Goal: Task Accomplishment & Management: Use online tool/utility

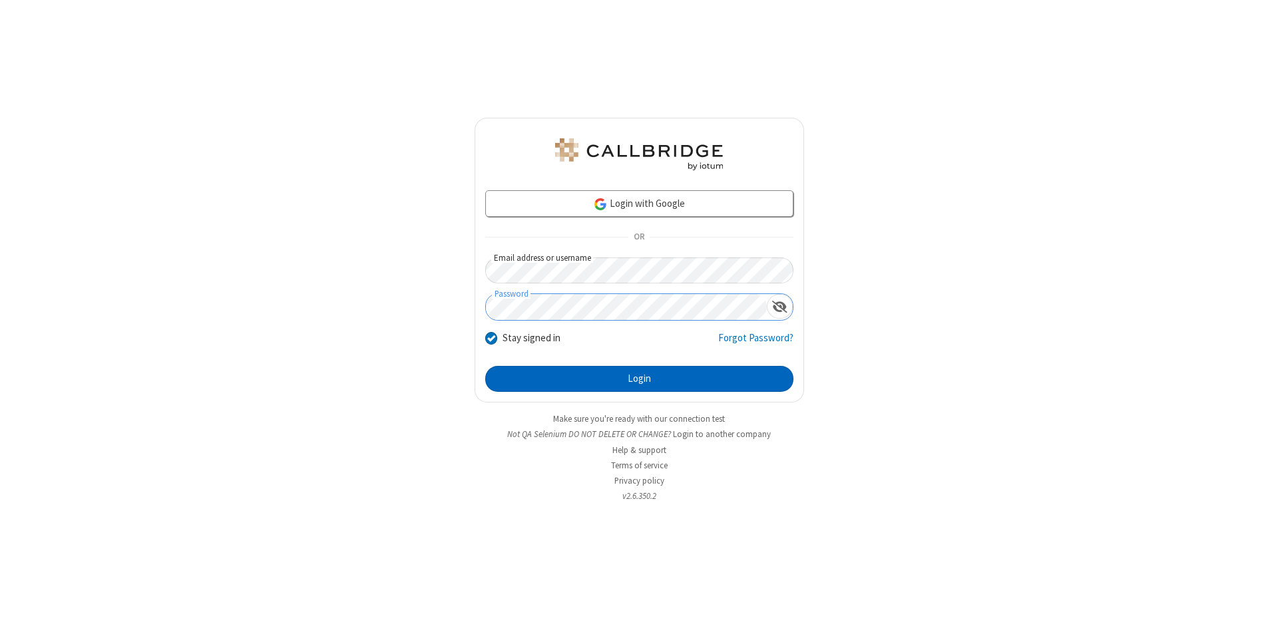
click at [639, 379] on button "Login" at bounding box center [639, 379] width 308 height 27
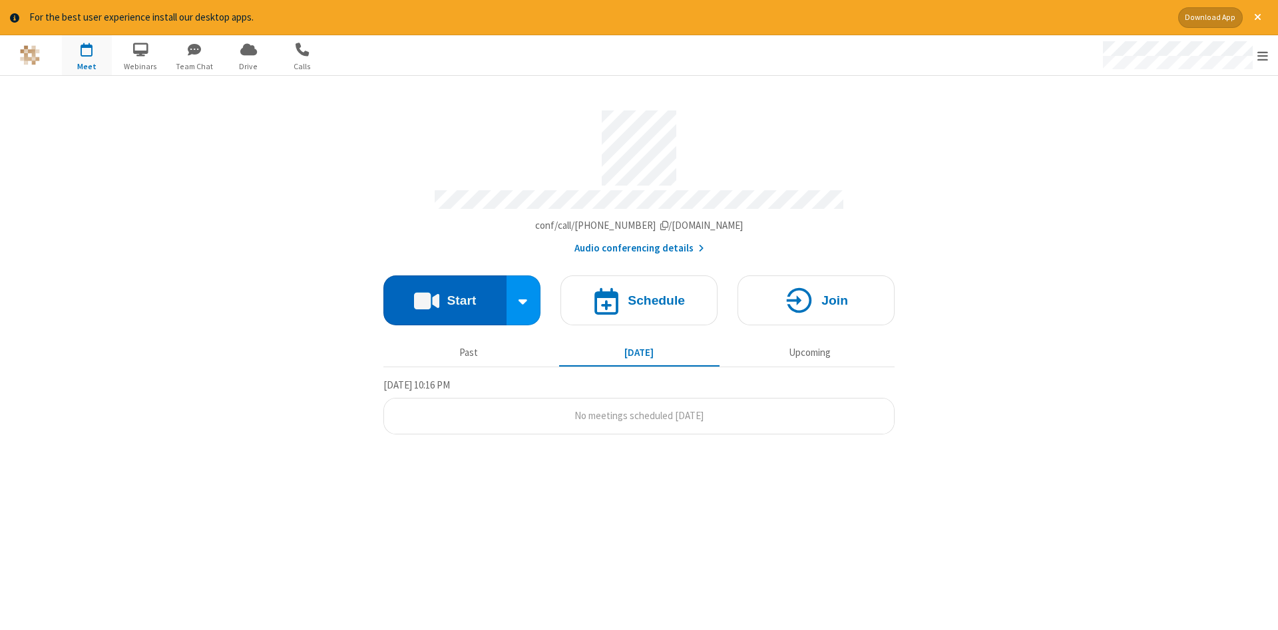
click at [445, 296] on button "Start" at bounding box center [444, 301] width 123 height 50
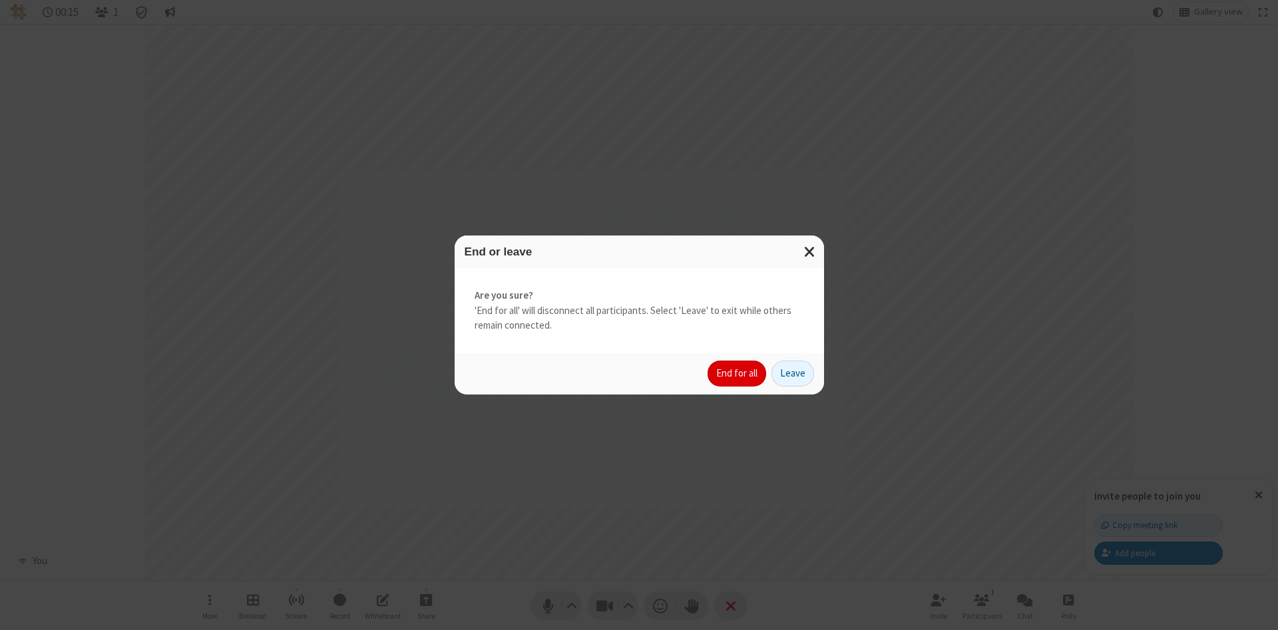
click at [738, 373] on button "End for all" at bounding box center [737, 374] width 59 height 27
